Goal: Navigation & Orientation: Find specific page/section

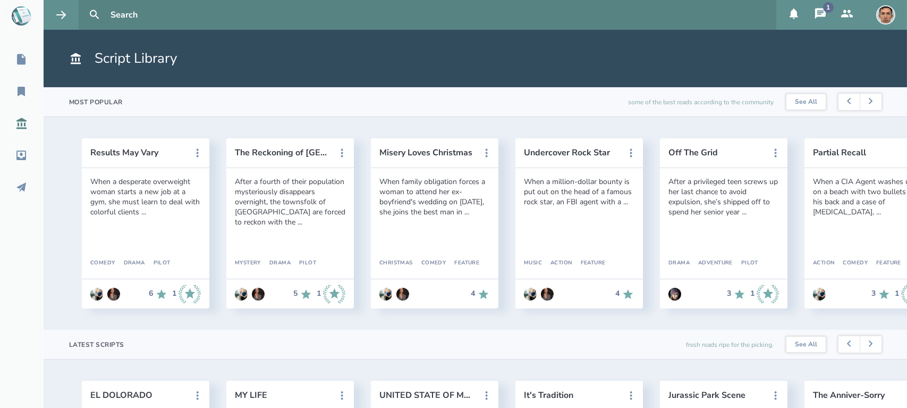
scroll to position [378, 0]
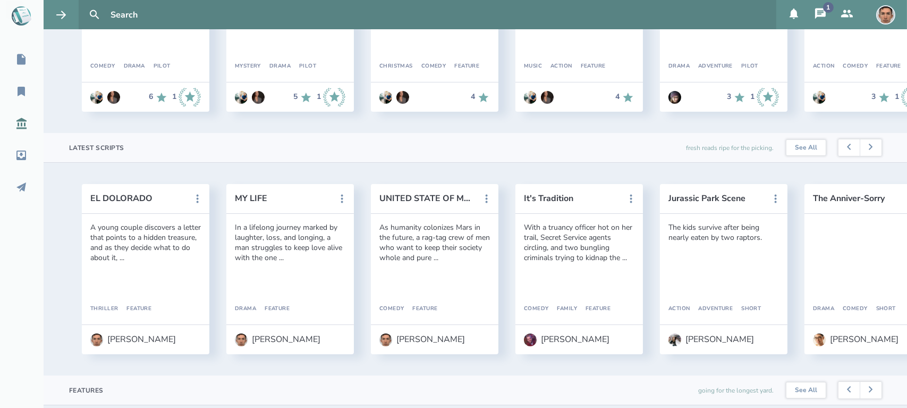
scroll to position [197, 0]
click at [20, 96] on icon at bounding box center [21, 91] width 13 height 13
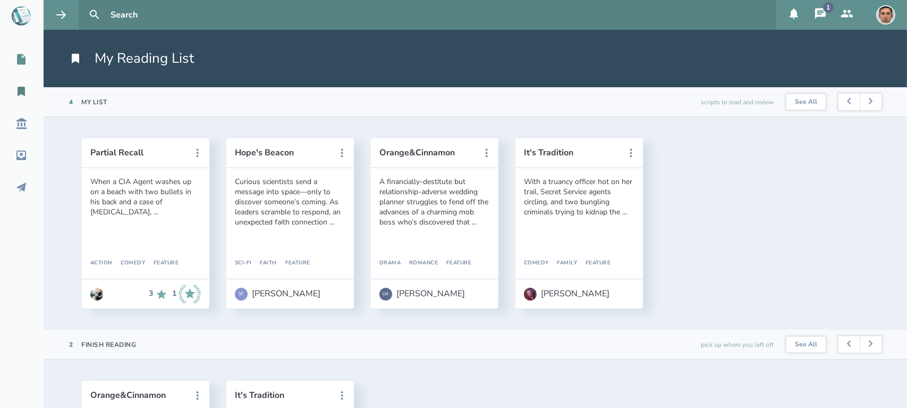
click at [22, 57] on icon at bounding box center [21, 59] width 13 height 13
